Goal: Find contact information: Find contact information

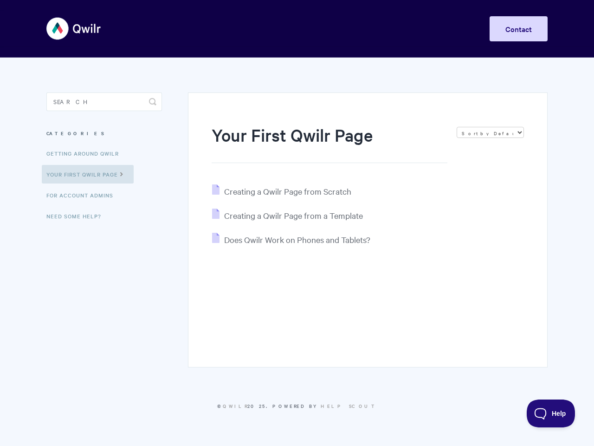
click at [519, 29] on link "Contact" at bounding box center [519, 28] width 58 height 25
click at [153, 102] on icon "submit" at bounding box center [152, 101] width 7 height 7
click at [551, 413] on span "Help" at bounding box center [551, 413] width 48 height 7
